Goal: Task Accomplishment & Management: Manage account settings

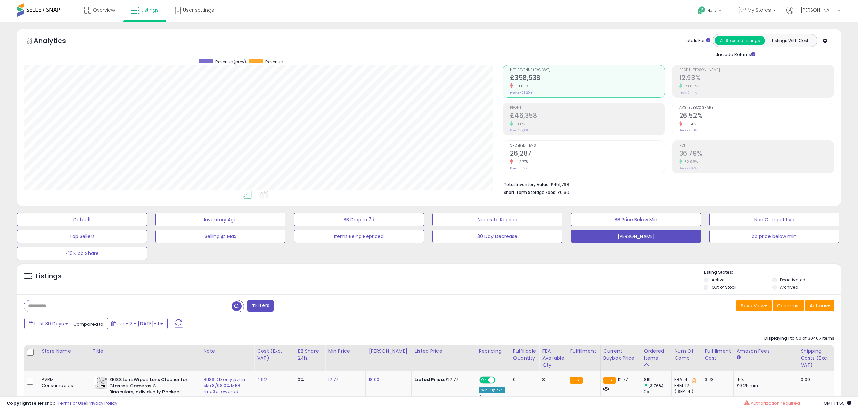
select select "**"
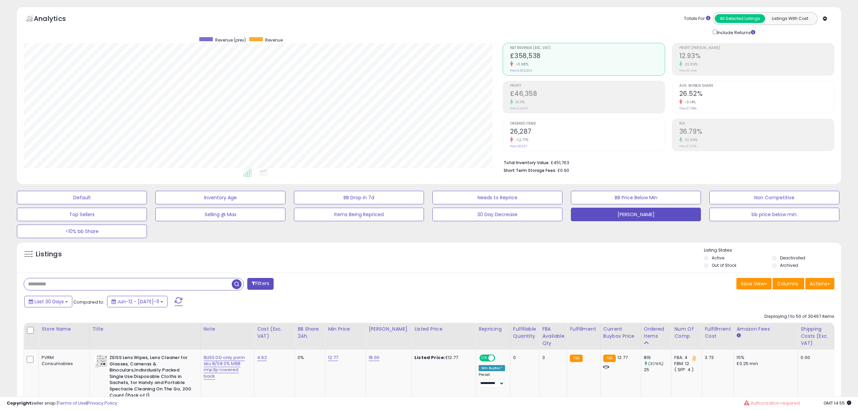
scroll to position [138, 478]
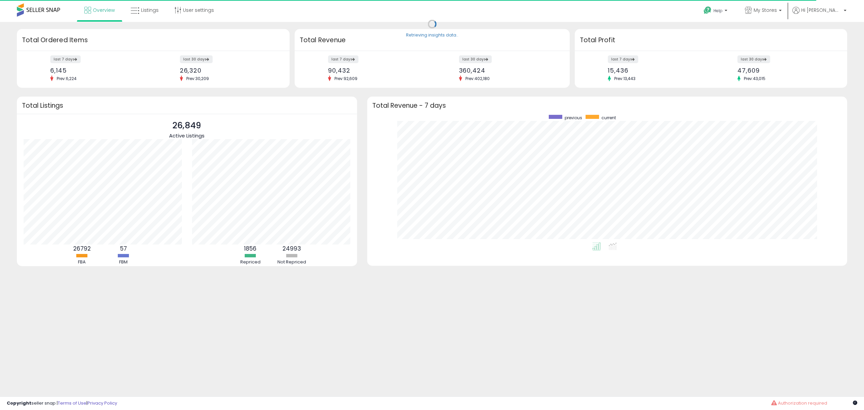
scroll to position [127, 467]
click at [138, 18] on link "Listings" at bounding box center [145, 10] width 38 height 20
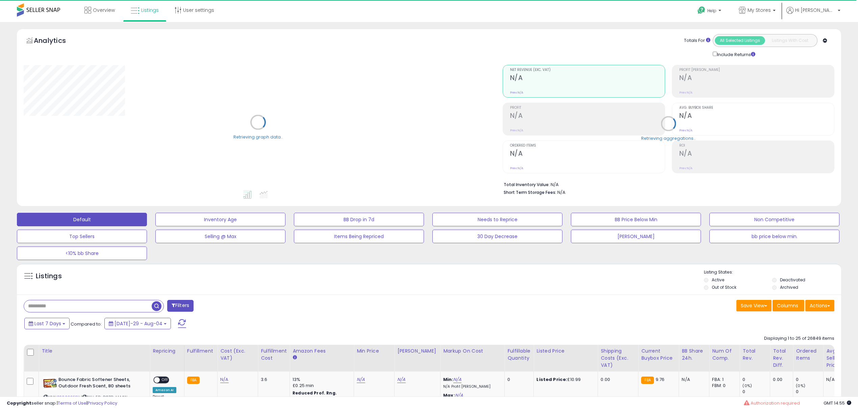
click at [60, 309] on input "text" at bounding box center [88, 306] width 128 height 12
click at [41, 322] on span "Last 7 Days" at bounding box center [47, 323] width 27 height 7
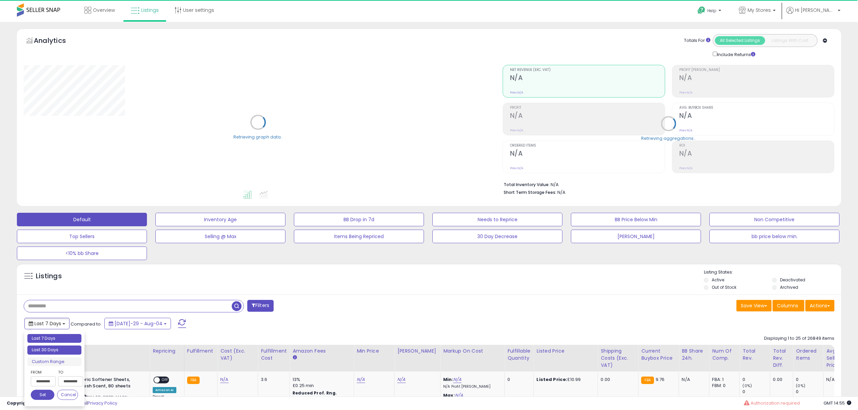
type input "**********"
click at [53, 347] on li "Last 30 Days" at bounding box center [54, 349] width 54 height 9
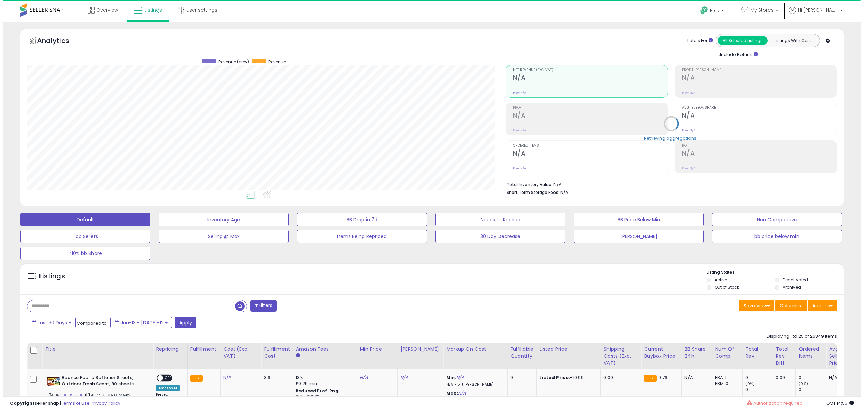
scroll to position [138, 478]
click at [172, 323] on button "Apply" at bounding box center [183, 322] width 22 height 11
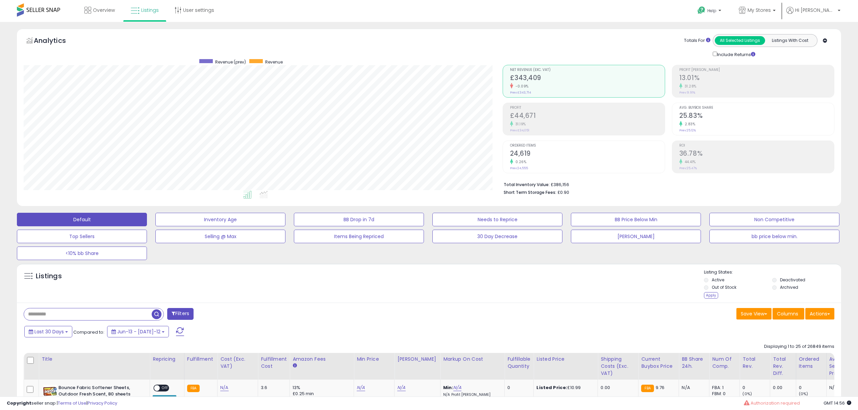
drag, startPoint x: 775, startPoint y: 284, endPoint x: 753, endPoint y: 300, distance: 27.8
click at [775, 284] on li "Deactivated" at bounding box center [805, 280] width 67 height 7
click at [712, 294] on div "Apply" at bounding box center [711, 295] width 14 height 6
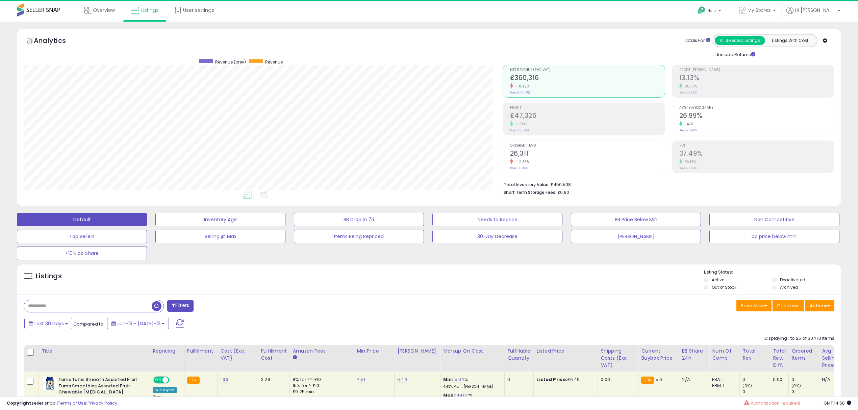
scroll to position [138, 478]
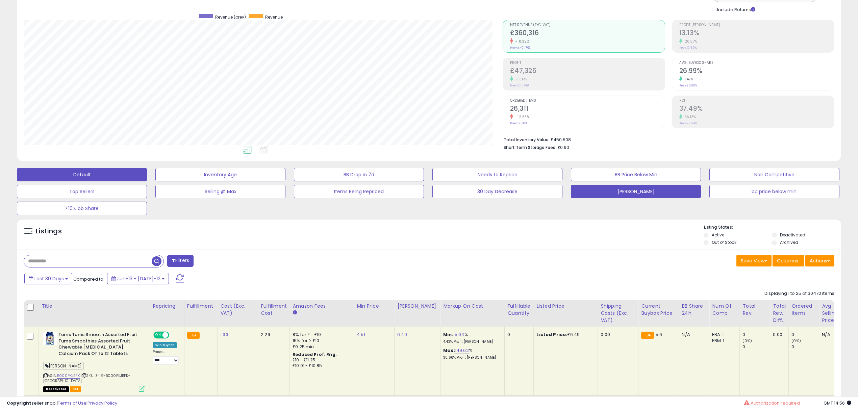
click at [285, 181] on button "[PERSON_NAME]" at bounding box center [220, 175] width 130 height 14
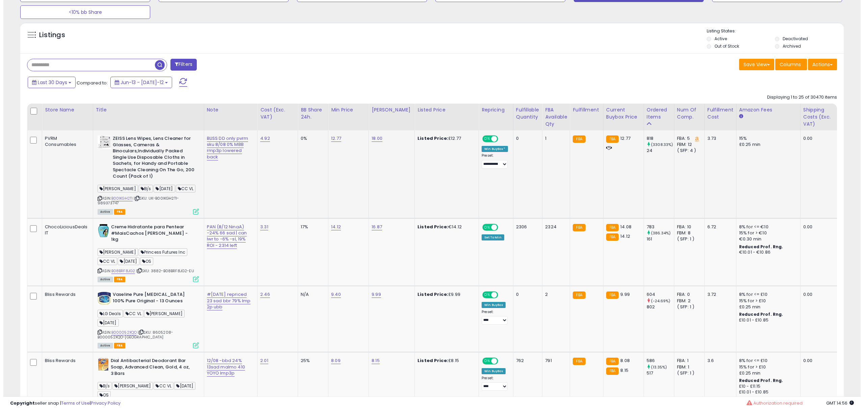
scroll to position [254, 0]
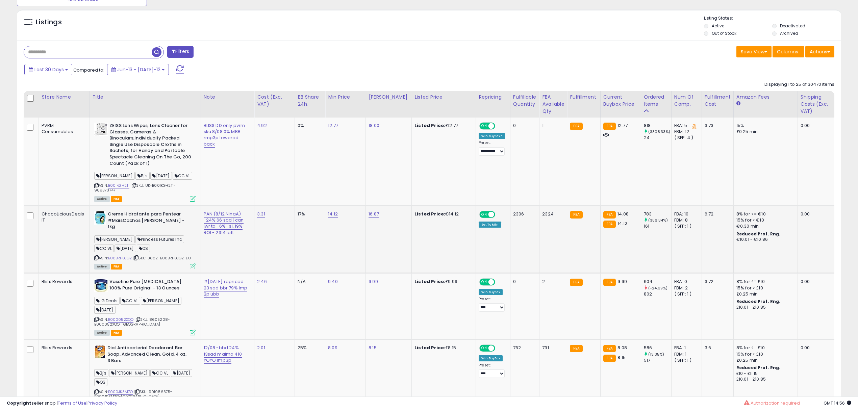
click at [192, 263] on icon at bounding box center [193, 266] width 6 height 6
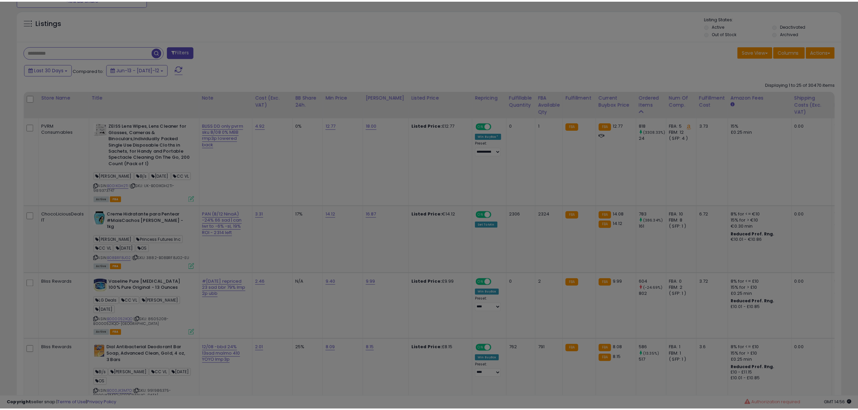
scroll to position [138, 482]
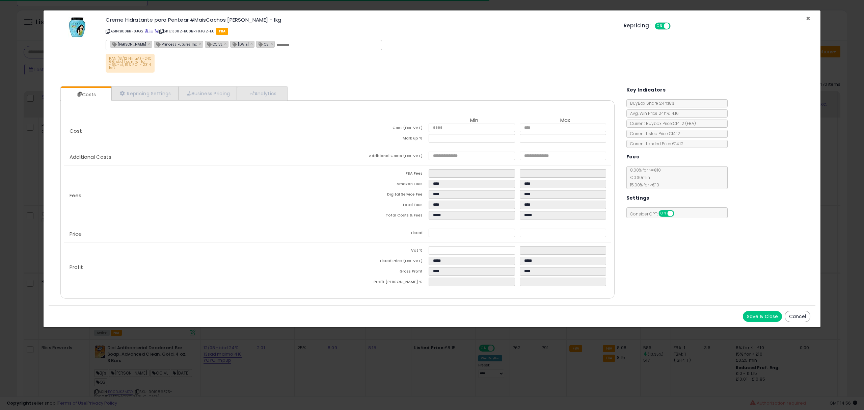
click at [807, 18] on span "×" at bounding box center [808, 19] width 4 height 10
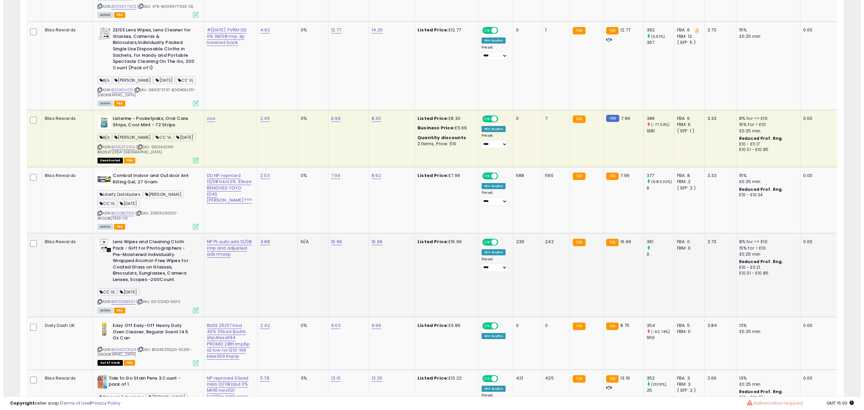
scroll to position [1379, 0]
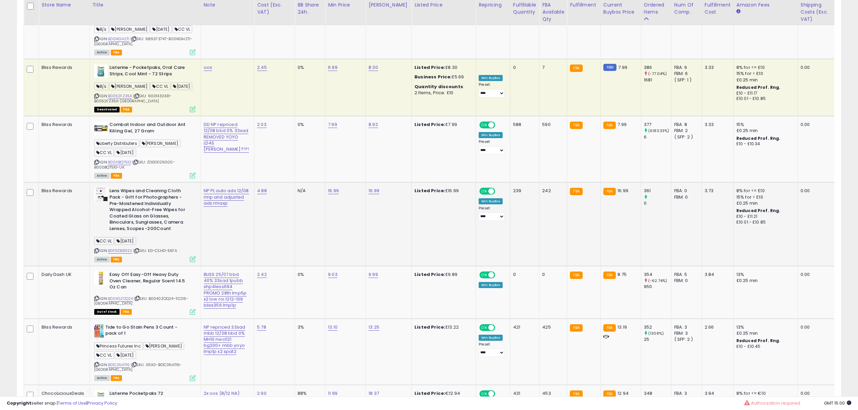
click at [192, 256] on icon at bounding box center [193, 259] width 6 height 6
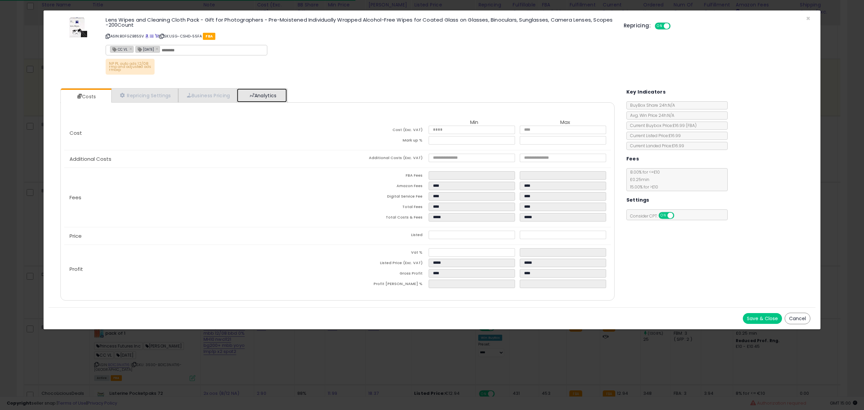
click at [280, 97] on link "Analytics" at bounding box center [262, 95] width 50 height 14
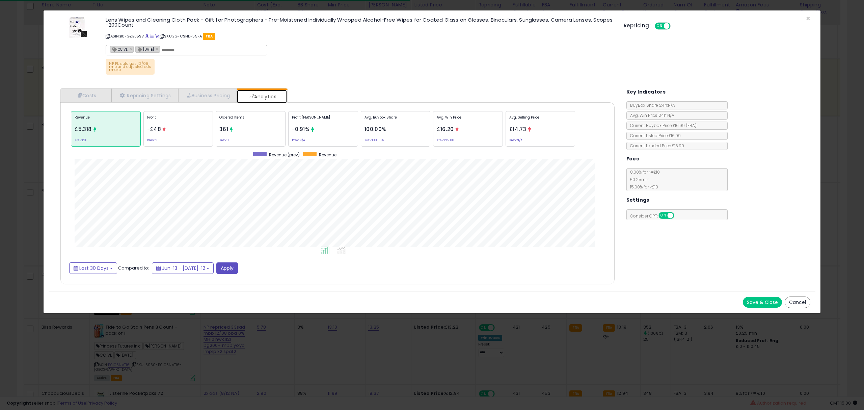
scroll to position [208, 568]
click at [361, 134] on div "Ordered Items 361 Prev: 0" at bounding box center [396, 128] width 70 height 35
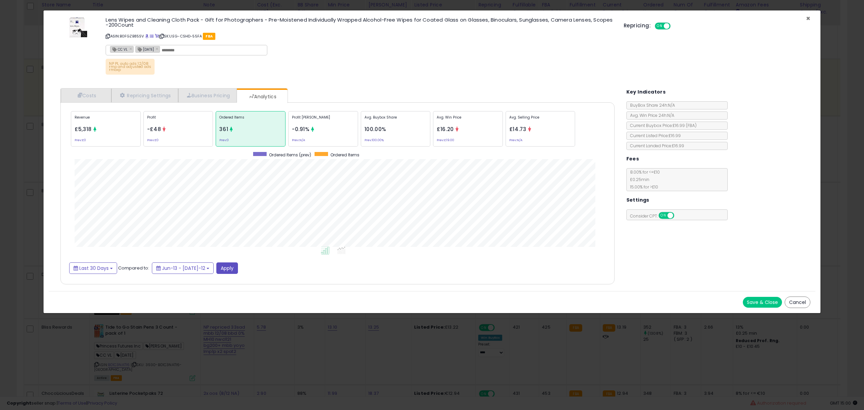
click at [809, 18] on span "×" at bounding box center [808, 19] width 4 height 10
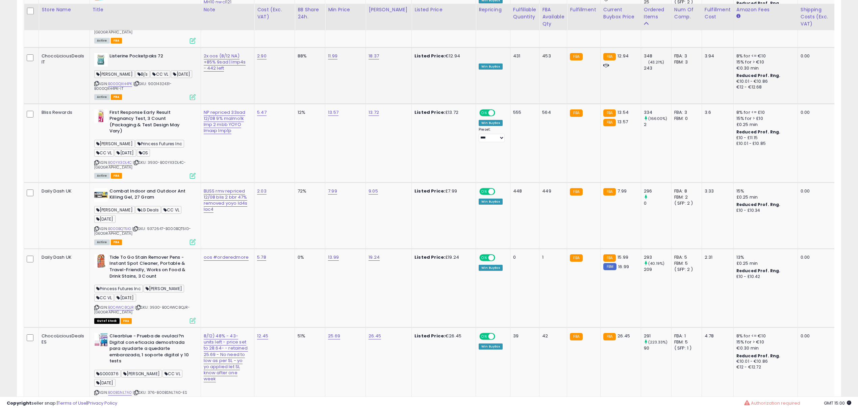
scroll to position [1723, 0]
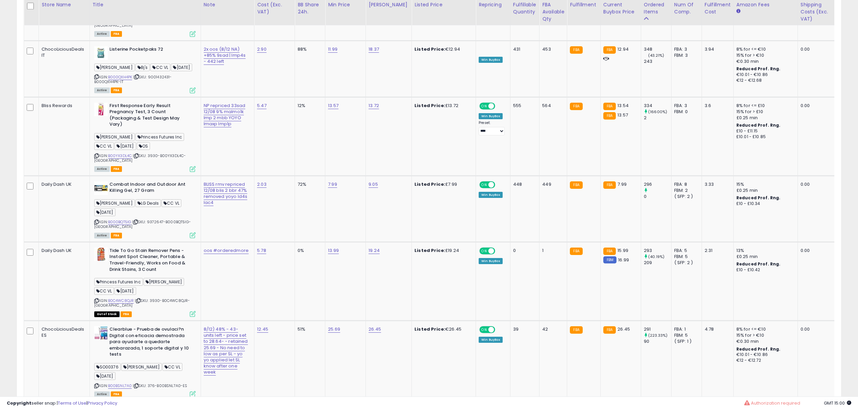
click at [57, 408] on select "** **" at bounding box center [52, 413] width 20 height 11
select select "**"
click at [43, 408] on select "** **" at bounding box center [52, 413] width 20 height 11
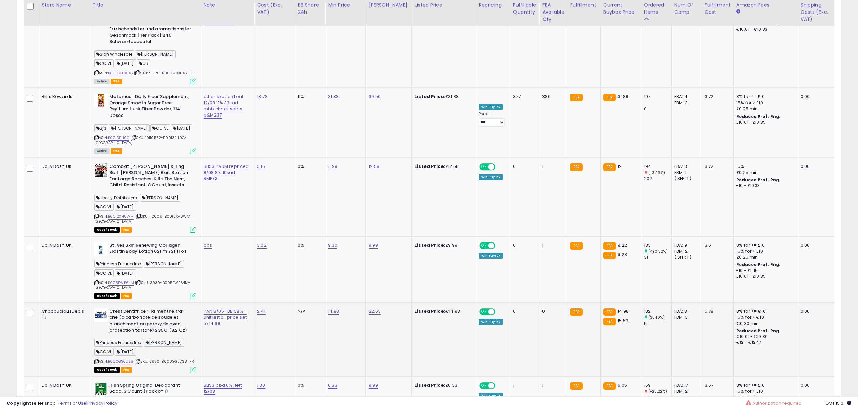
scroll to position [3067, 0]
